Goal: Book appointment/travel/reservation

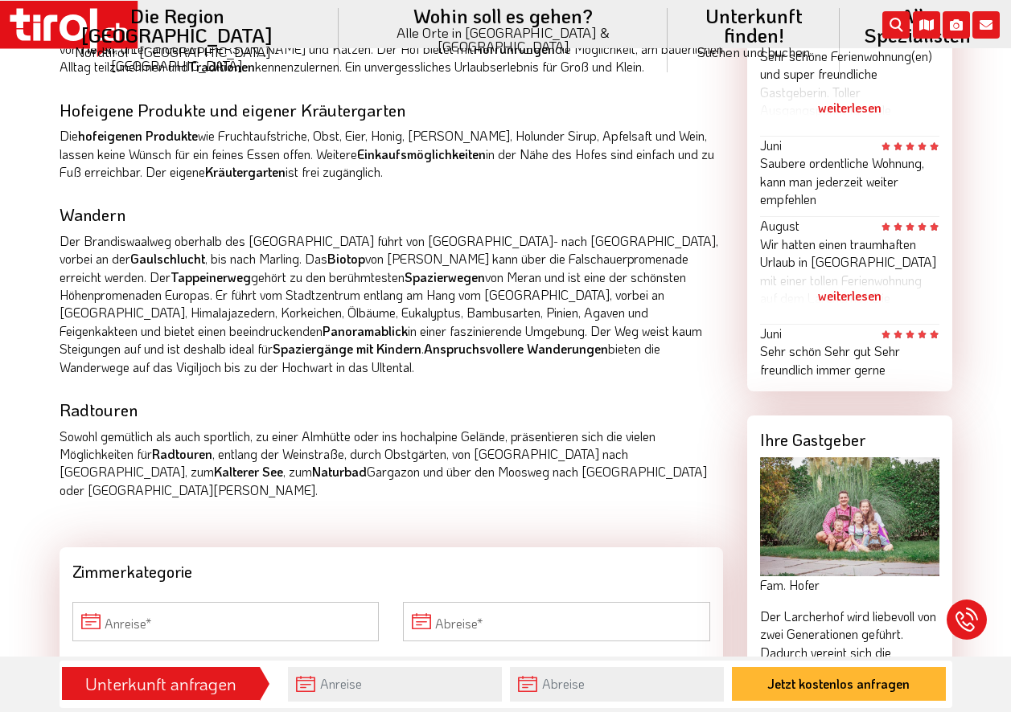
scroll to position [1206, 0]
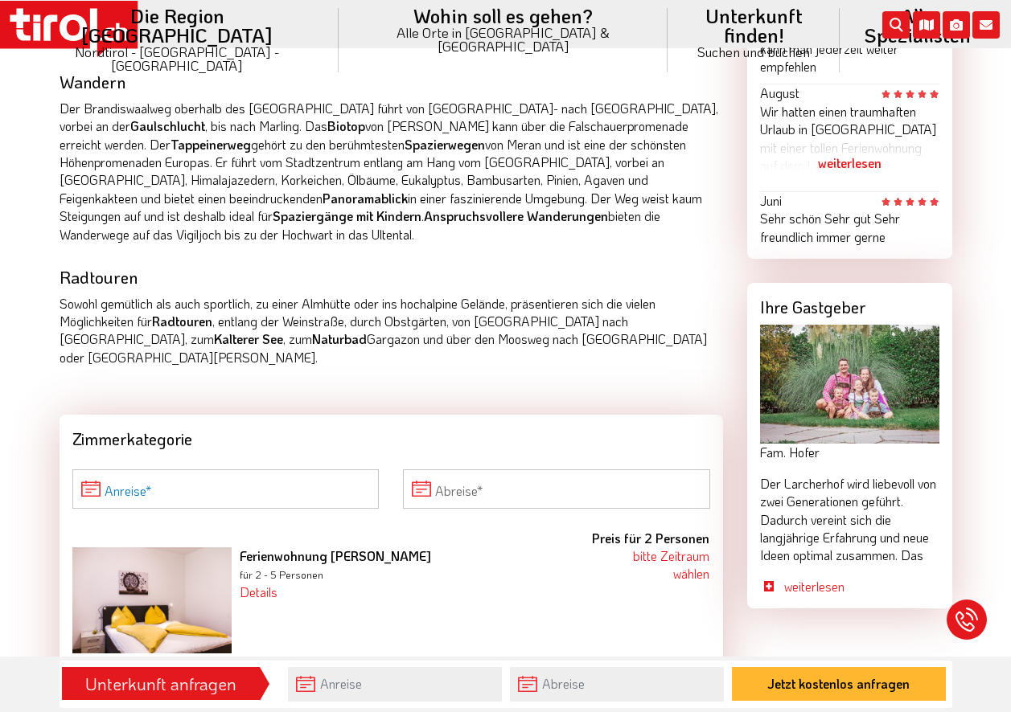
click at [155, 470] on input "Anreise" at bounding box center [225, 489] width 307 height 39
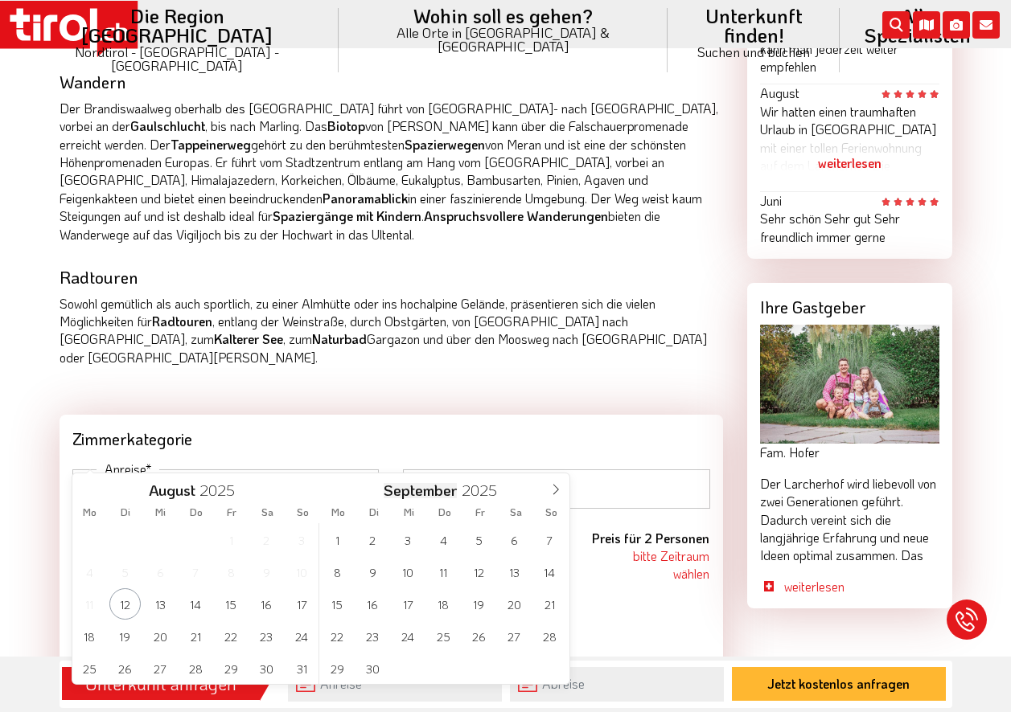
click at [433, 488] on span "September" at bounding box center [420, 490] width 73 height 15
click at [549, 540] on span "7" at bounding box center [549, 539] width 31 height 31
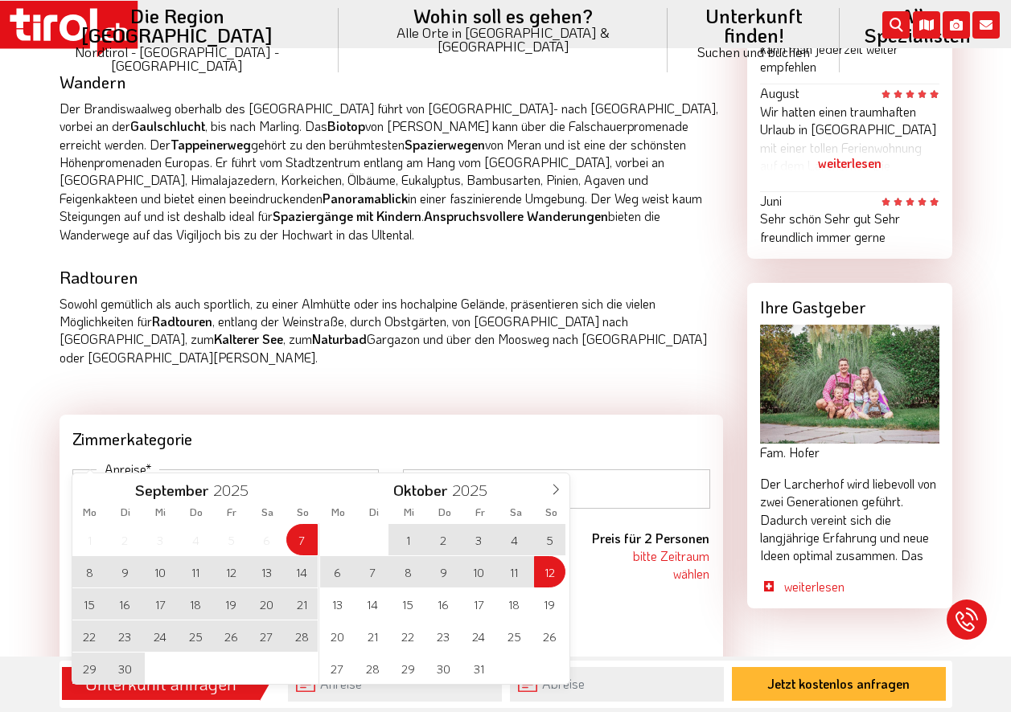
click at [549, 573] on span "12" at bounding box center [549, 571] width 31 height 31
type input "[DATE]"
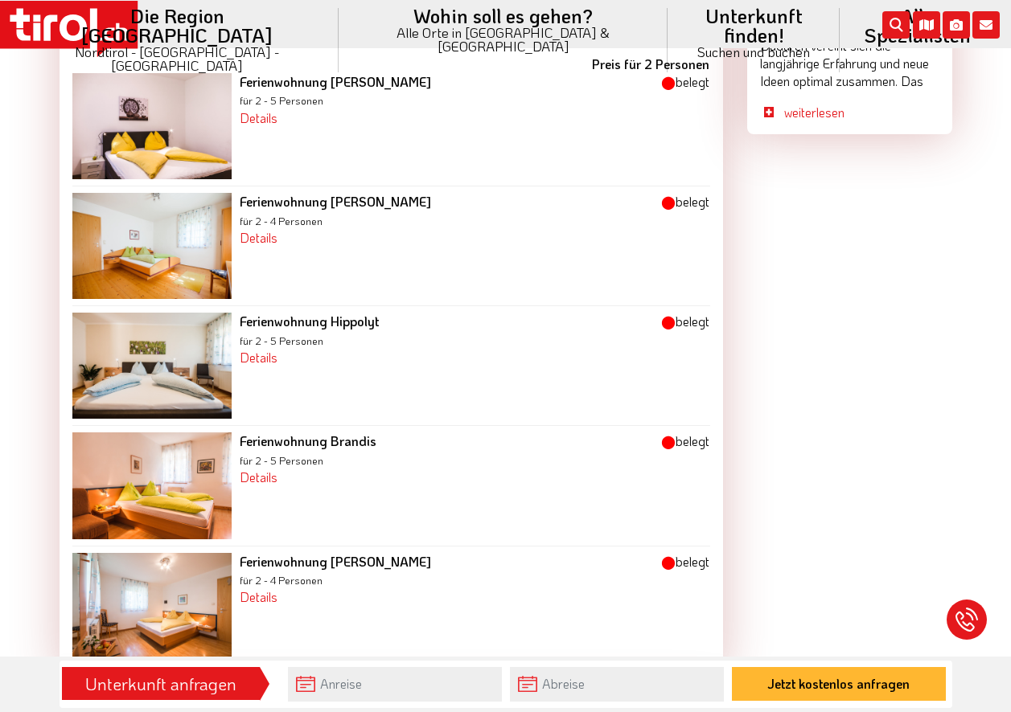
scroll to position [1769, 0]
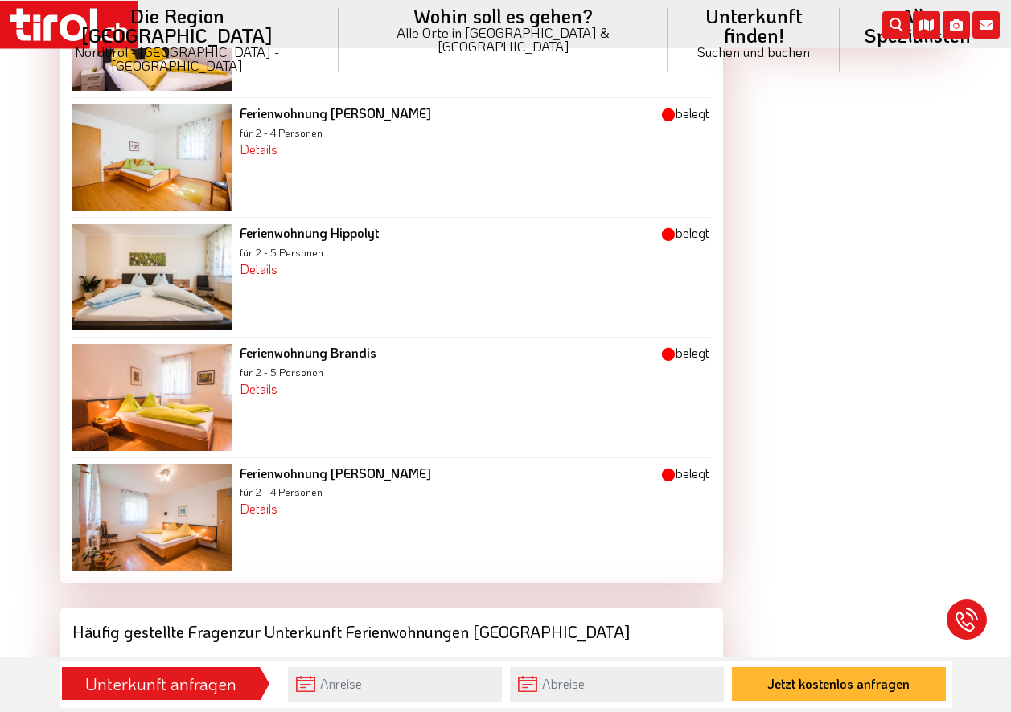
click at [174, 496] on img at bounding box center [151, 518] width 159 height 106
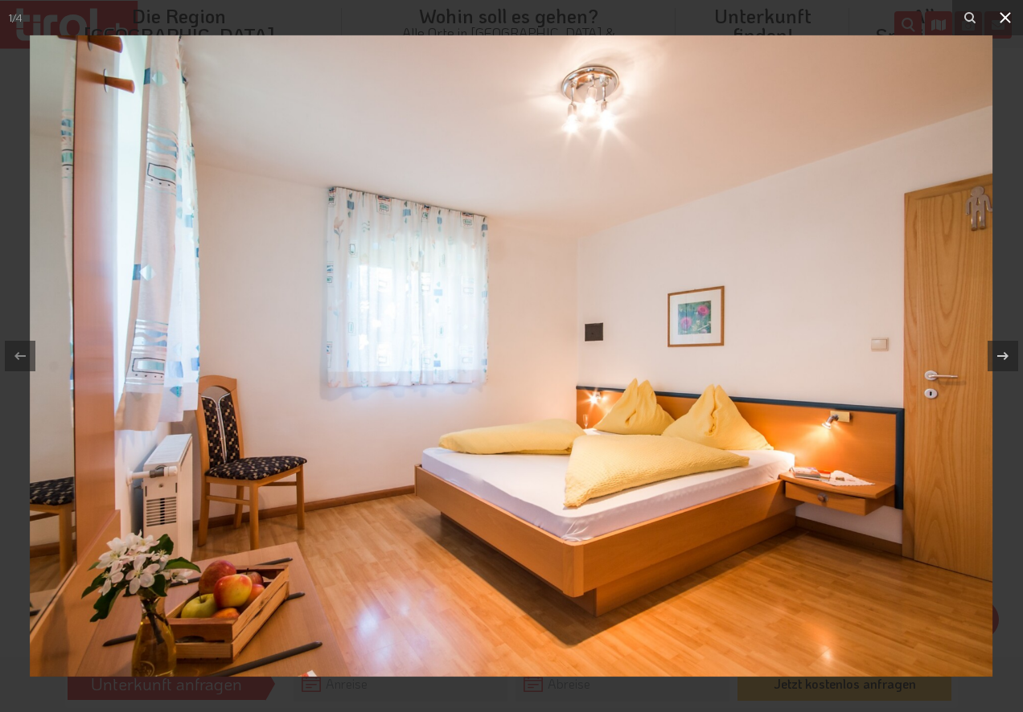
click at [1006, 19] on icon at bounding box center [1005, 17] width 11 height 11
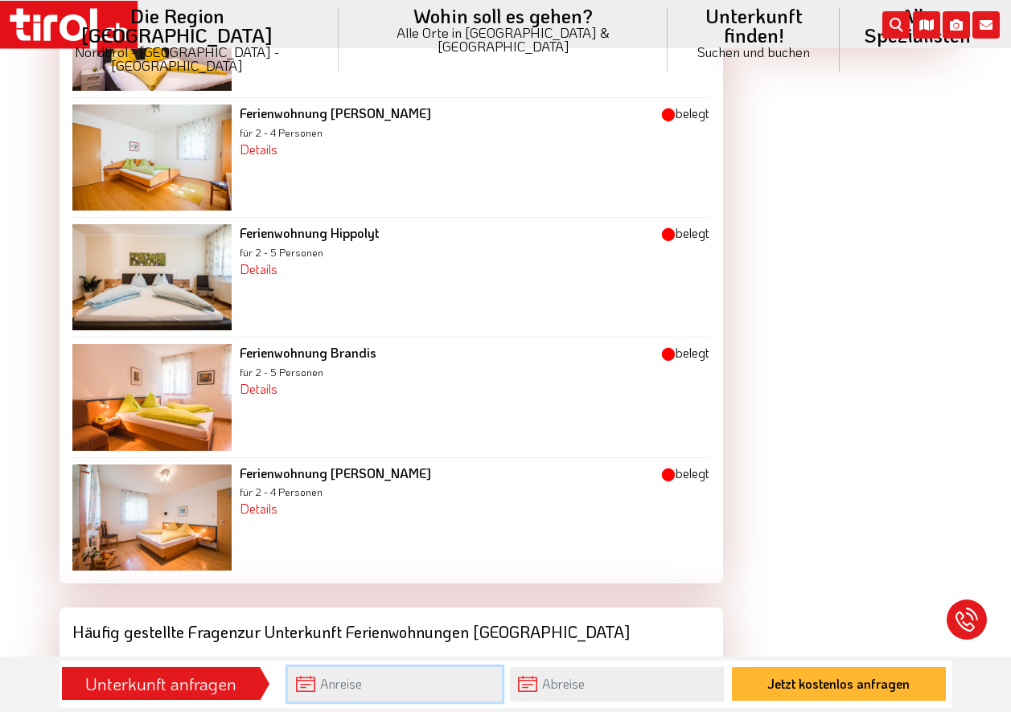
click at [333, 684] on input "text" at bounding box center [395, 684] width 214 height 35
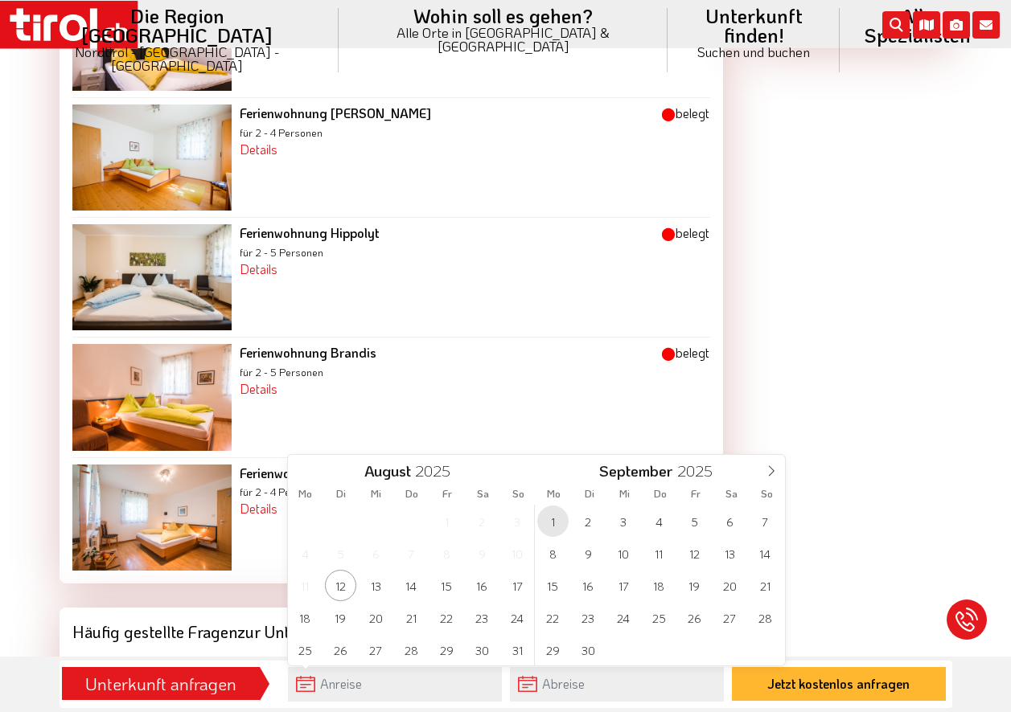
click at [556, 521] on span "1" at bounding box center [552, 521] width 31 height 31
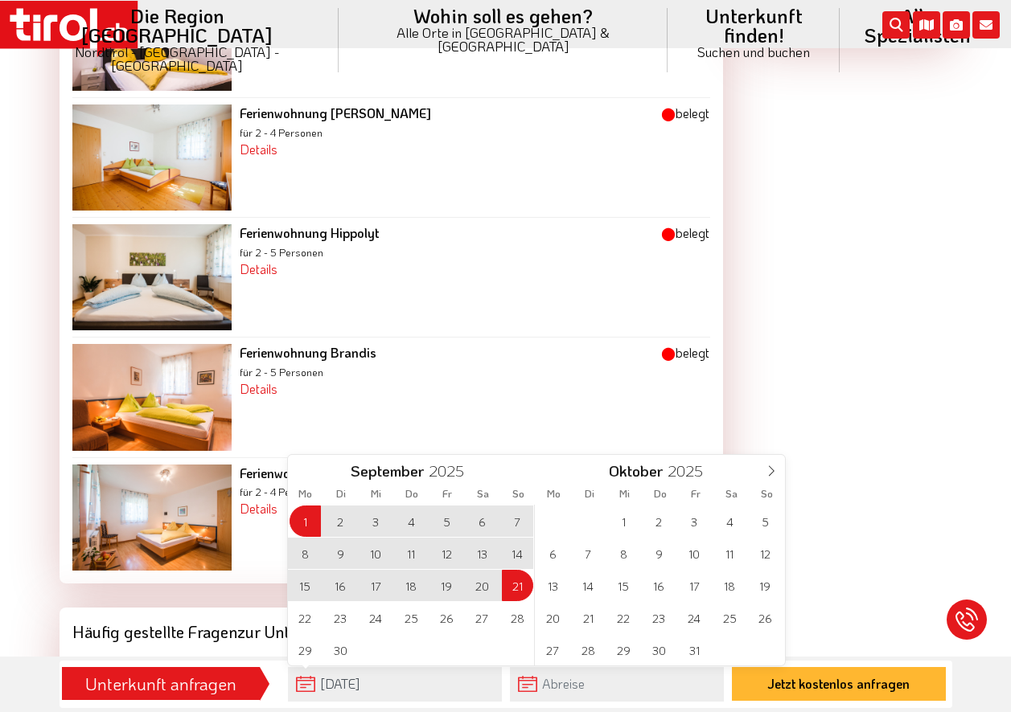
click at [519, 591] on span "21" at bounding box center [517, 585] width 31 height 31
type input "[DATE]"
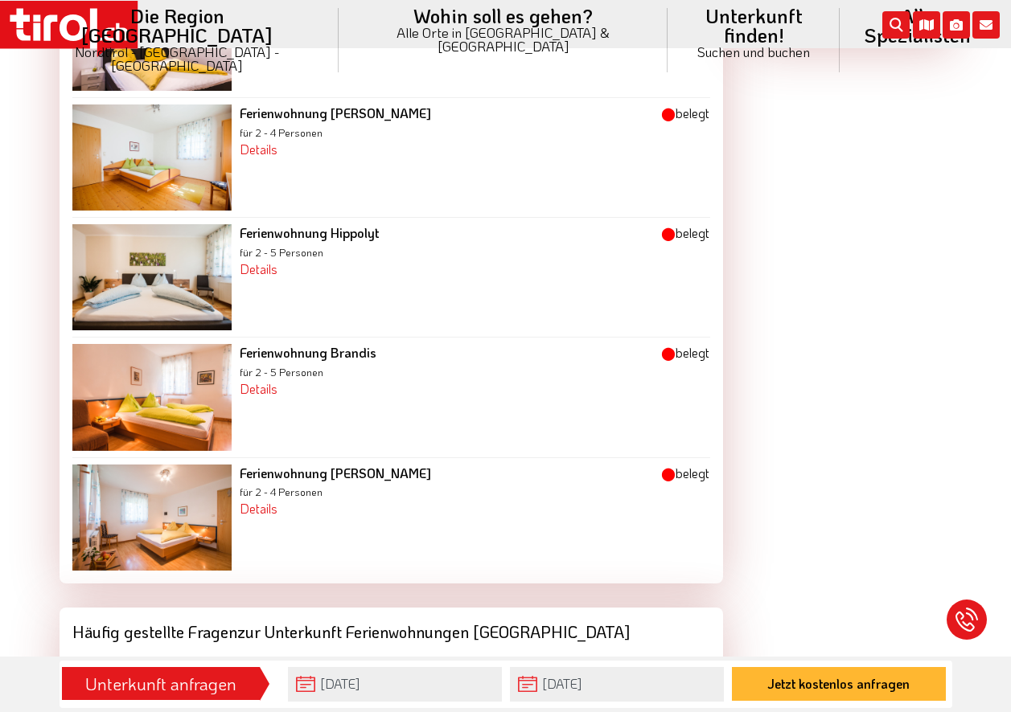
click at [696, 662] on div "Welche Verpflegungsmöglichkeiten gibt es?" at bounding box center [391, 671] width 638 height 18
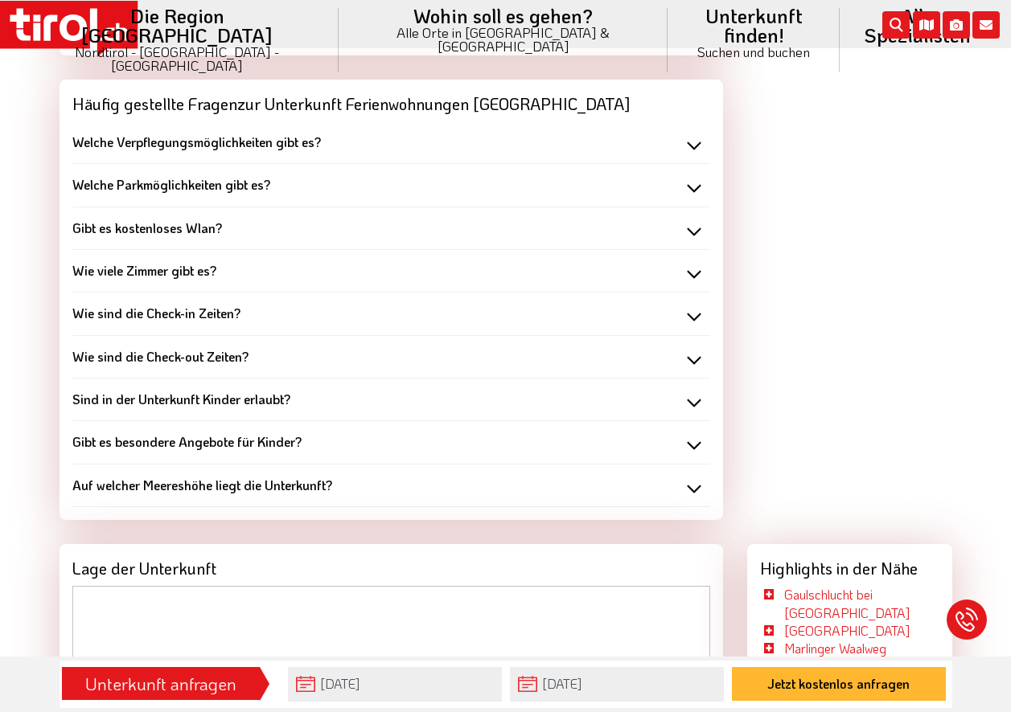
scroll to position [2252, 0]
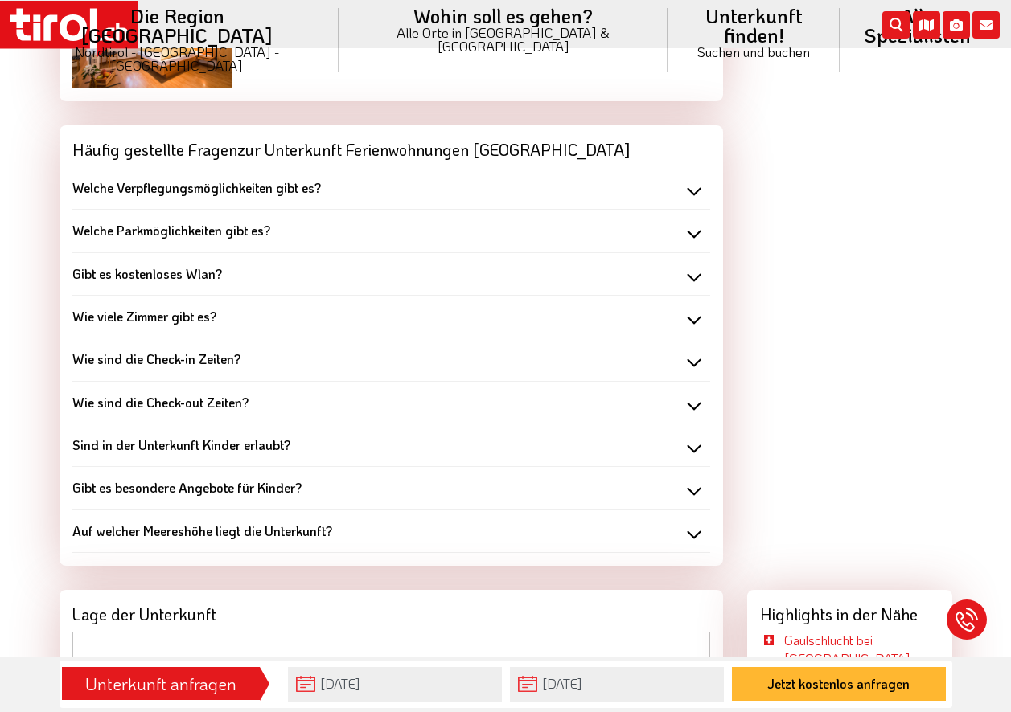
click at [697, 222] on div "Welche Parkmöglichkeiten gibt es?" at bounding box center [391, 231] width 638 height 18
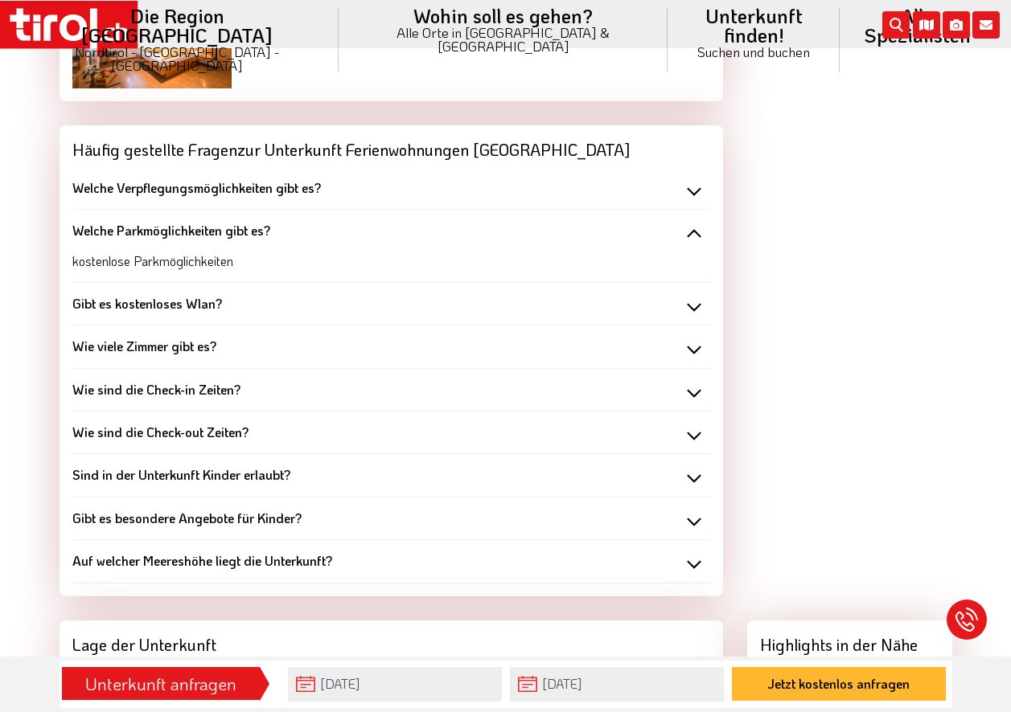
click at [695, 179] on div "Welche Verpflegungsmöglichkeiten gibt es?" at bounding box center [391, 188] width 638 height 18
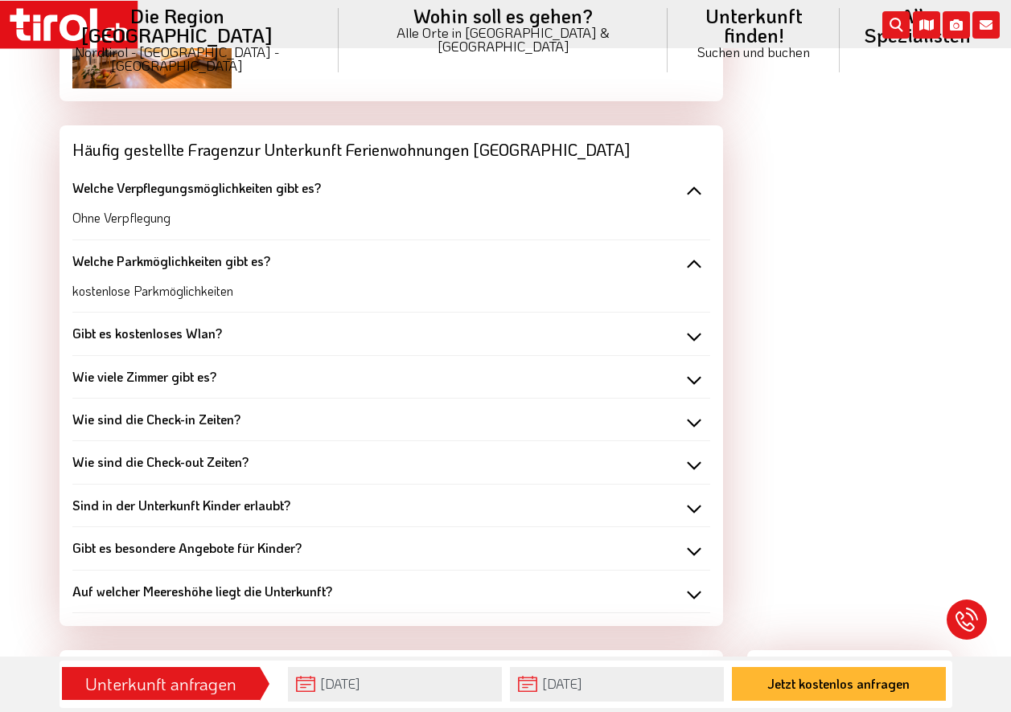
click at [692, 325] on div "Gibt es kostenloses Wlan?" at bounding box center [391, 334] width 638 height 18
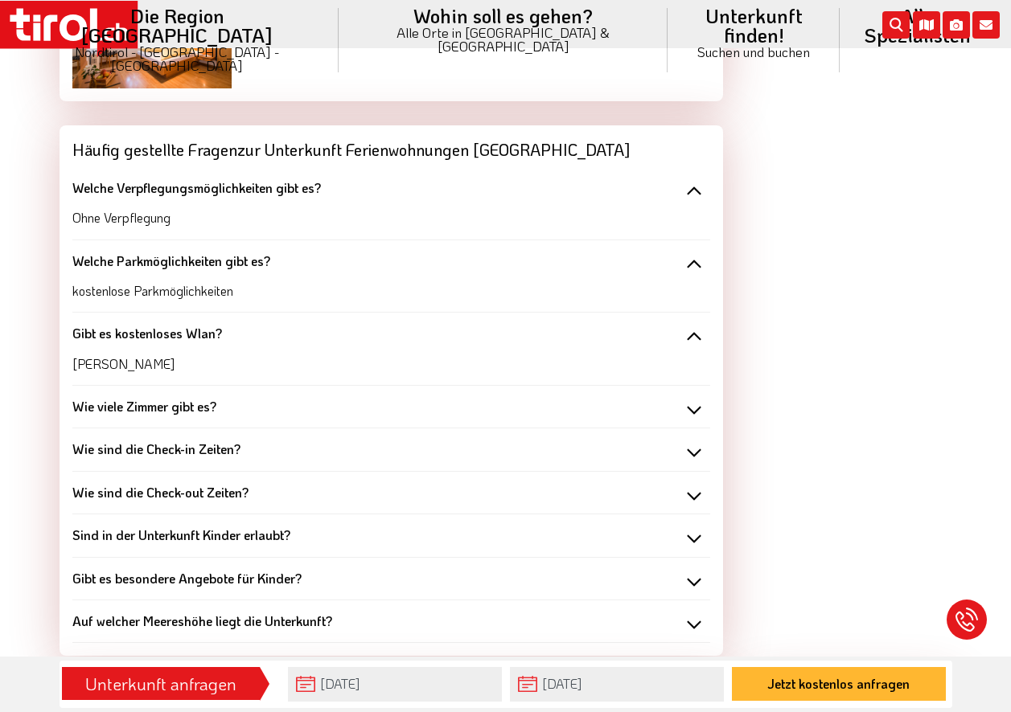
click at [691, 398] on div "Wie viele Zimmer gibt es?" at bounding box center [391, 407] width 638 height 18
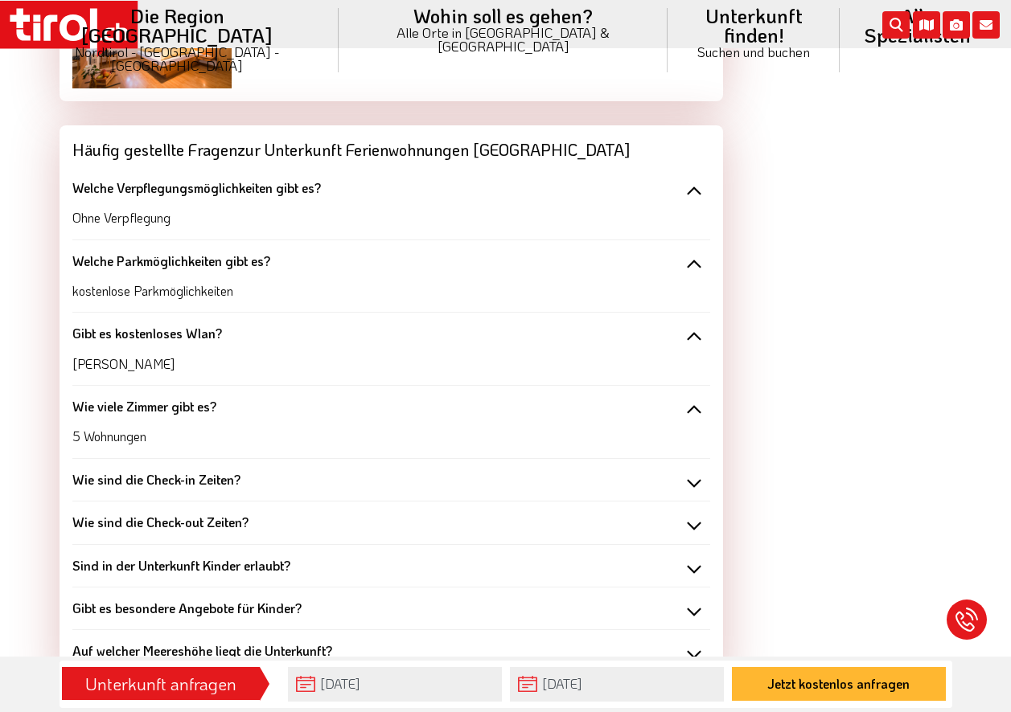
click at [693, 471] on div "Wie sind die Check-in Zeiten?" at bounding box center [391, 480] width 638 height 18
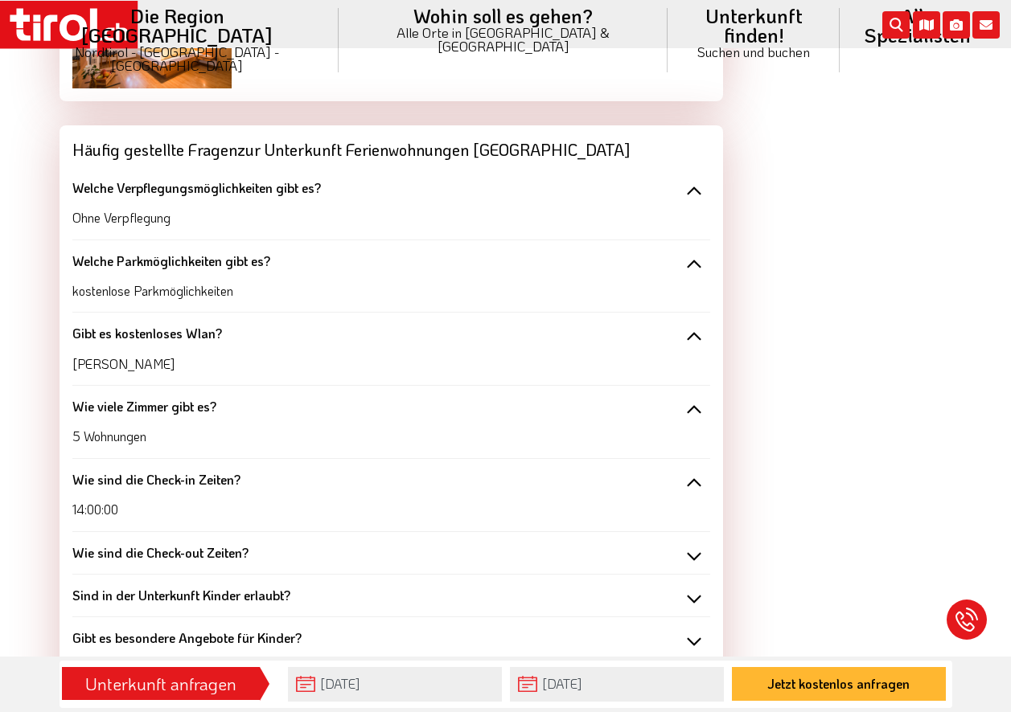
click at [693, 544] on div "Wie sind die Check-out Zeiten?" at bounding box center [391, 553] width 638 height 18
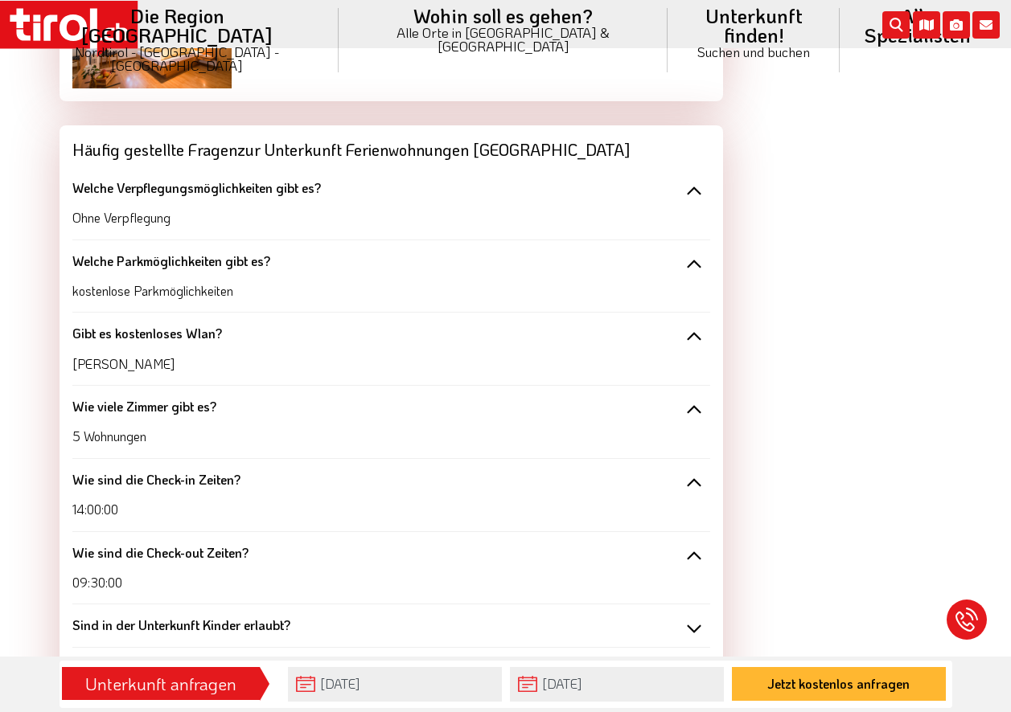
click at [693, 617] on div "Sind in der Unterkunft Kinder erlaubt?" at bounding box center [391, 626] width 638 height 18
